Goal: Contribute content: Add original content to the website for others to see

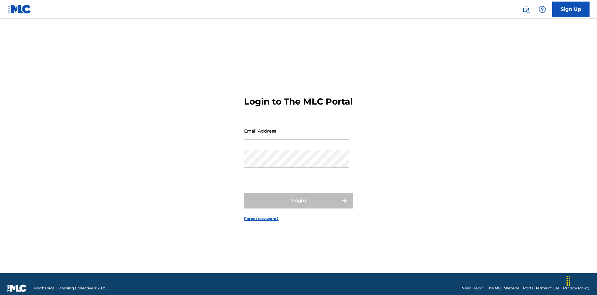
scroll to position [8, 0]
click at [297, 128] on input "Email Address" at bounding box center [296, 131] width 105 height 18
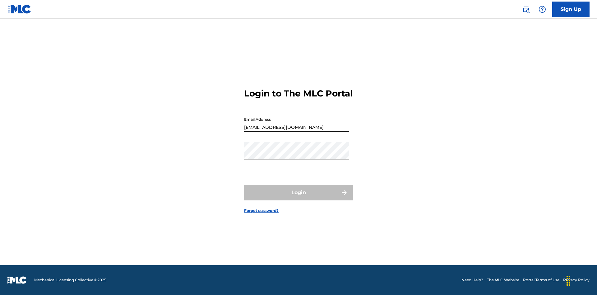
type input "[EMAIL_ADDRESS][DOMAIN_NAME]"
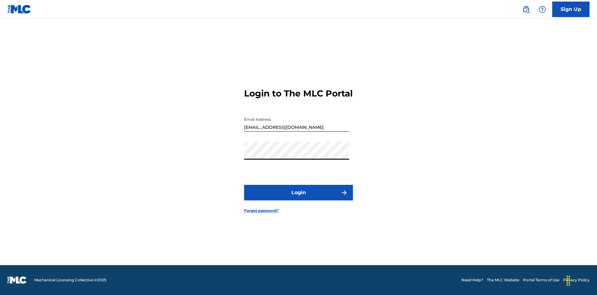
click at [299, 198] on button "Login" at bounding box center [298, 193] width 109 height 16
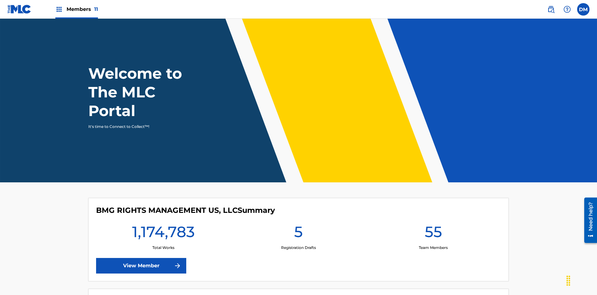
click at [76, 9] on span "Members 11" at bounding box center [82, 9] width 31 height 7
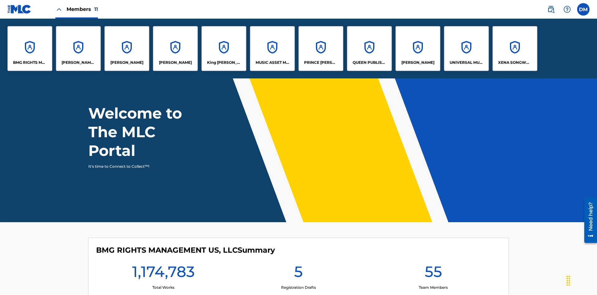
click at [466, 63] on p "UNIVERSAL MUSIC PUB GROUP" at bounding box center [467, 63] width 34 height 6
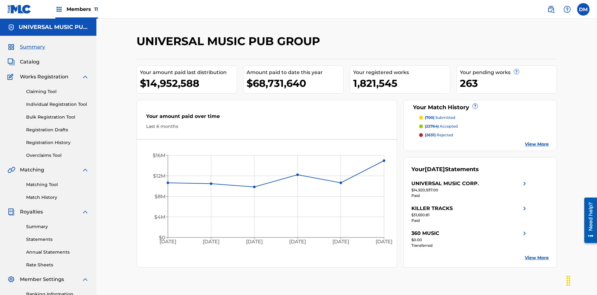
click at [58, 101] on link "Individual Registration Tool" at bounding box center [57, 104] width 63 height 7
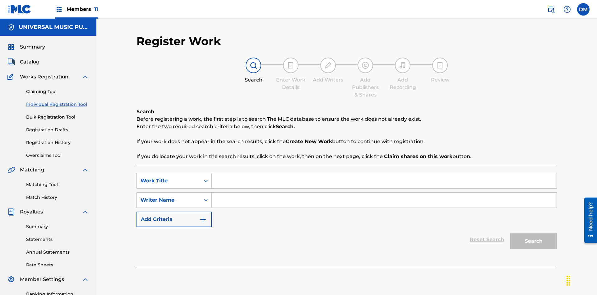
click at [384, 173] on input "Search Form" at bounding box center [384, 180] width 345 height 15
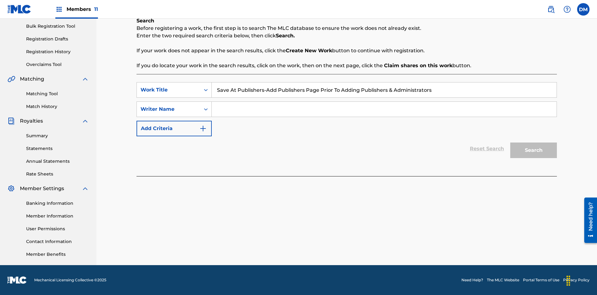
type input "Save At Publishers-Add Publishers Page Prior To Adding Publishers & Administrat…"
click at [384, 109] on input "Search Form" at bounding box center [384, 109] width 345 height 15
type input "QWERTYUIOP"
click at [534, 150] on button "Search" at bounding box center [533, 150] width 47 height 16
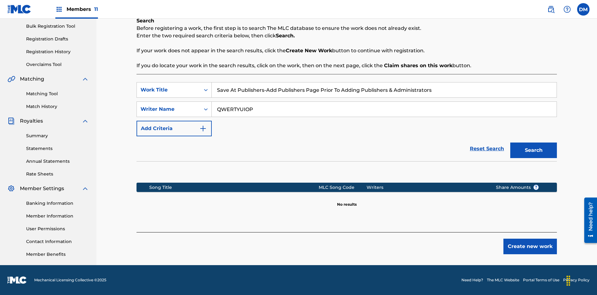
click at [530, 246] on button "Create new work" at bounding box center [529, 247] width 53 height 16
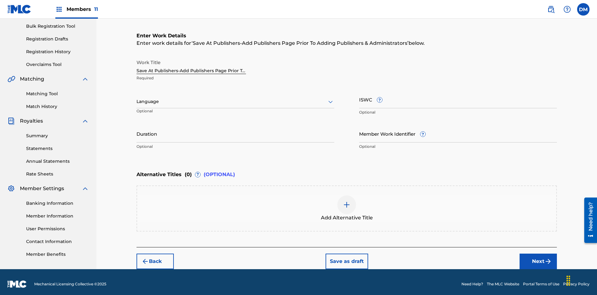
click at [235, 129] on input "Duration" at bounding box center [236, 134] width 198 height 18
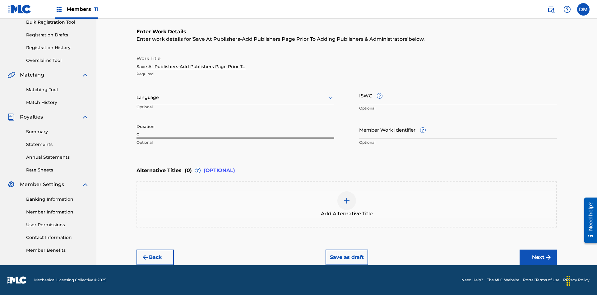
click at [235, 129] on input "0" at bounding box center [236, 130] width 198 height 18
type input "00:00"
click at [331, 98] on icon at bounding box center [330, 97] width 7 height 7
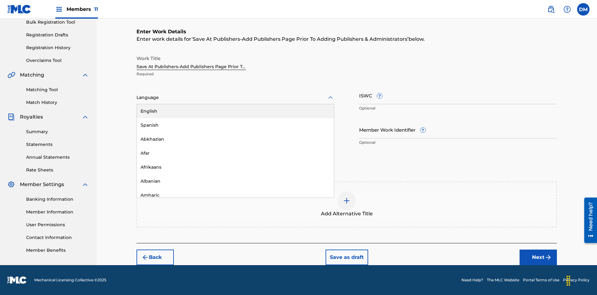
click at [235, 153] on div "Afar" at bounding box center [235, 153] width 197 height 14
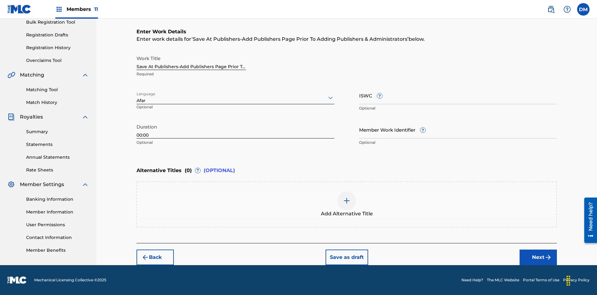
click at [458, 129] on input "Member Work Identifier ?" at bounding box center [458, 130] width 198 height 18
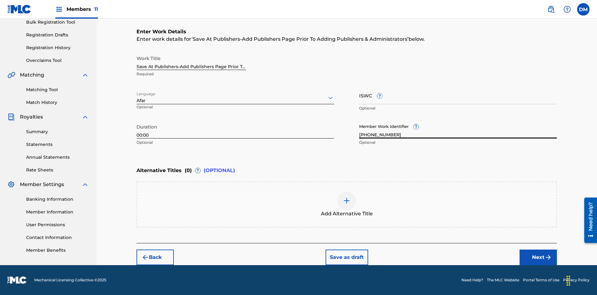
type input "[PHONE_NUMBER]"
click at [458, 95] on input "ISWC ?" at bounding box center [458, 95] width 198 height 18
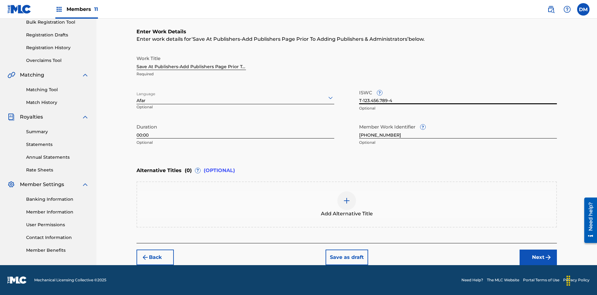
type input "T-123.456.789-4"
click at [347, 204] on img at bounding box center [346, 200] width 7 height 7
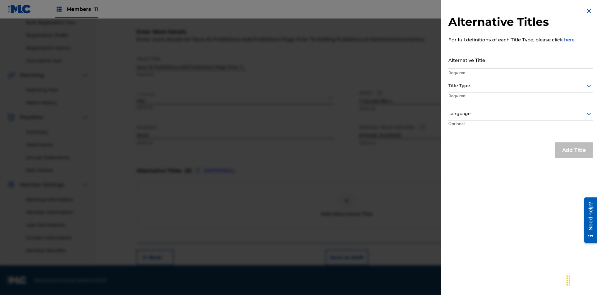
click at [521, 60] on input "Alternative Title" at bounding box center [520, 60] width 144 height 18
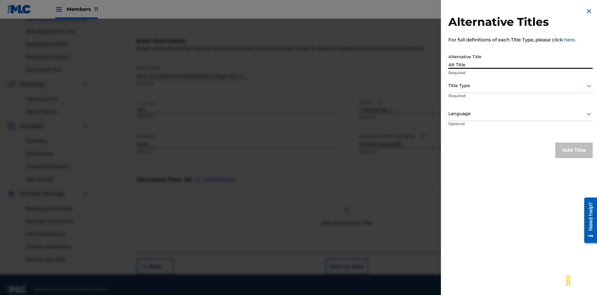
type input "Alt Title"
click at [521, 86] on div at bounding box center [520, 86] width 144 height 8
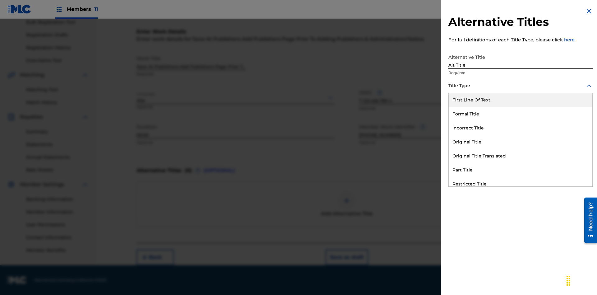
click at [521, 142] on div "Original Title" at bounding box center [521, 142] width 144 height 14
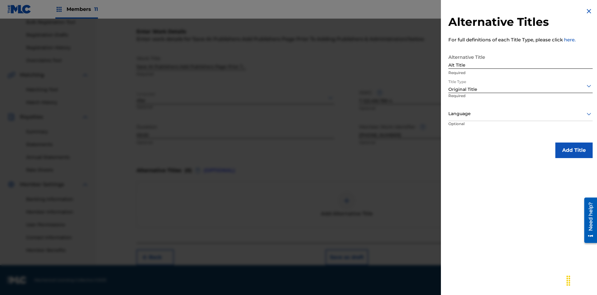
click at [521, 113] on div at bounding box center [520, 114] width 144 height 8
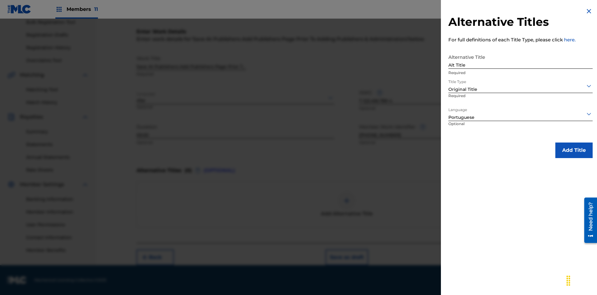
click at [574, 150] on button "Add Title" at bounding box center [573, 150] width 37 height 16
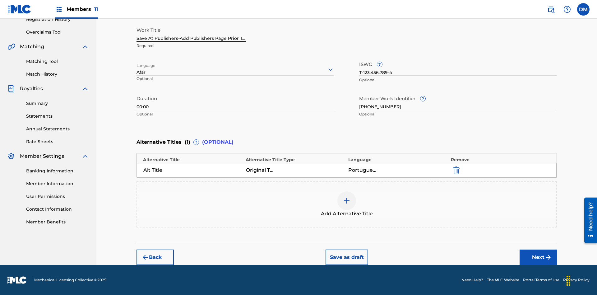
click at [538, 257] on button "Next" at bounding box center [538, 257] width 37 height 16
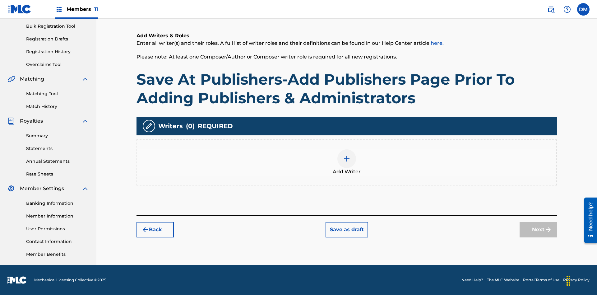
click at [347, 162] on img at bounding box center [346, 158] width 7 height 7
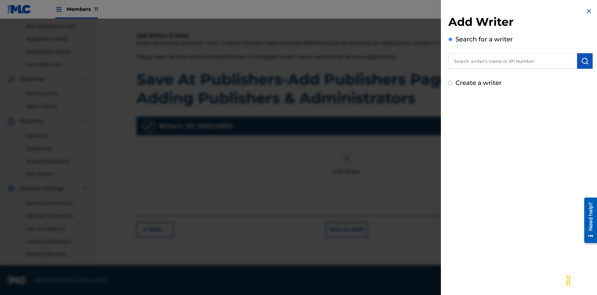
click at [513, 61] on input "text" at bounding box center [512, 61] width 129 height 16
type input "[PERSON_NAME]"
click at [585, 61] on img "submit" at bounding box center [584, 60] width 7 height 7
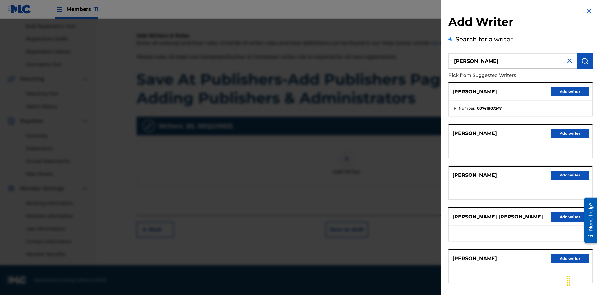
click at [570, 91] on button "Add writer" at bounding box center [569, 91] width 37 height 9
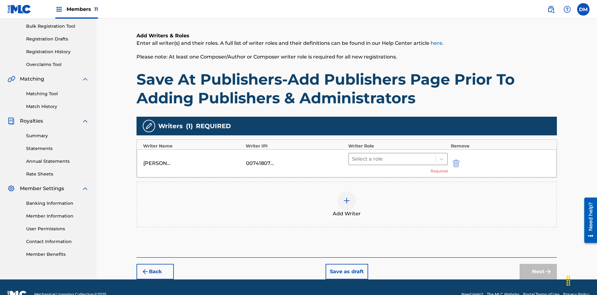
click at [353, 155] on input "text" at bounding box center [352, 158] width 1 height 7
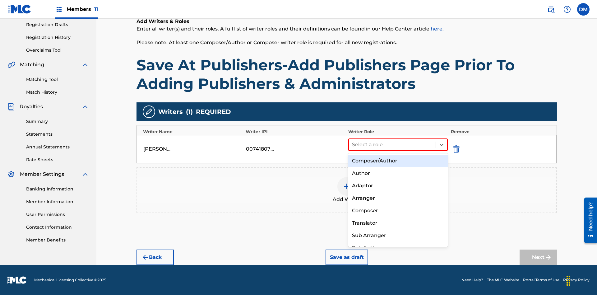
click at [398, 210] on div "Composer" at bounding box center [398, 210] width 100 height 12
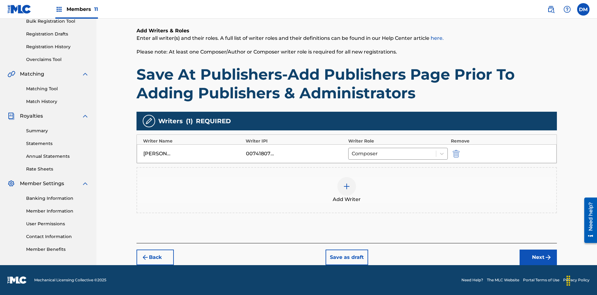
click at [538, 257] on button "Next" at bounding box center [538, 257] width 37 height 16
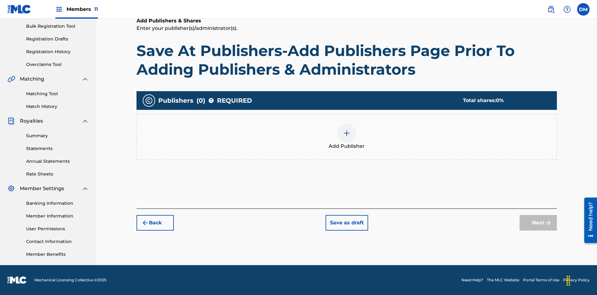
click at [346, 222] on button "Save as draft" at bounding box center [347, 223] width 43 height 16
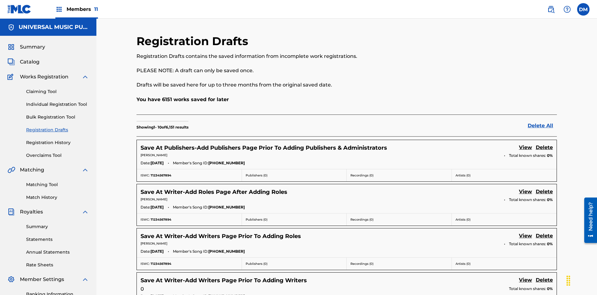
click at [526, 144] on link "View" at bounding box center [525, 148] width 13 height 8
